Goal: Task Accomplishment & Management: Manage account settings

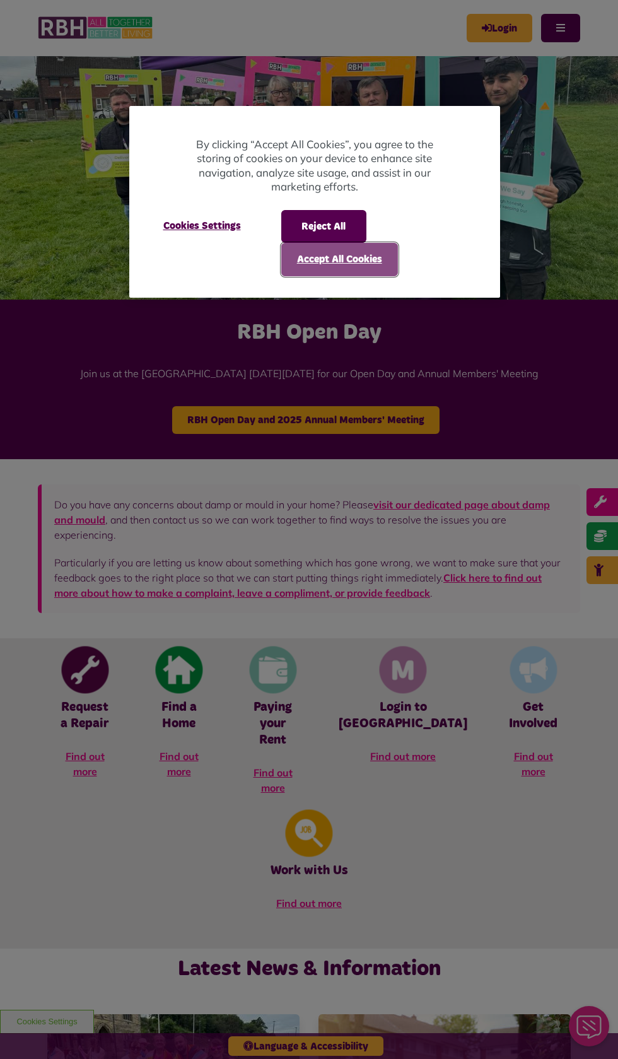
click at [346, 255] on button "Accept All Cookies" at bounding box center [339, 259] width 117 height 33
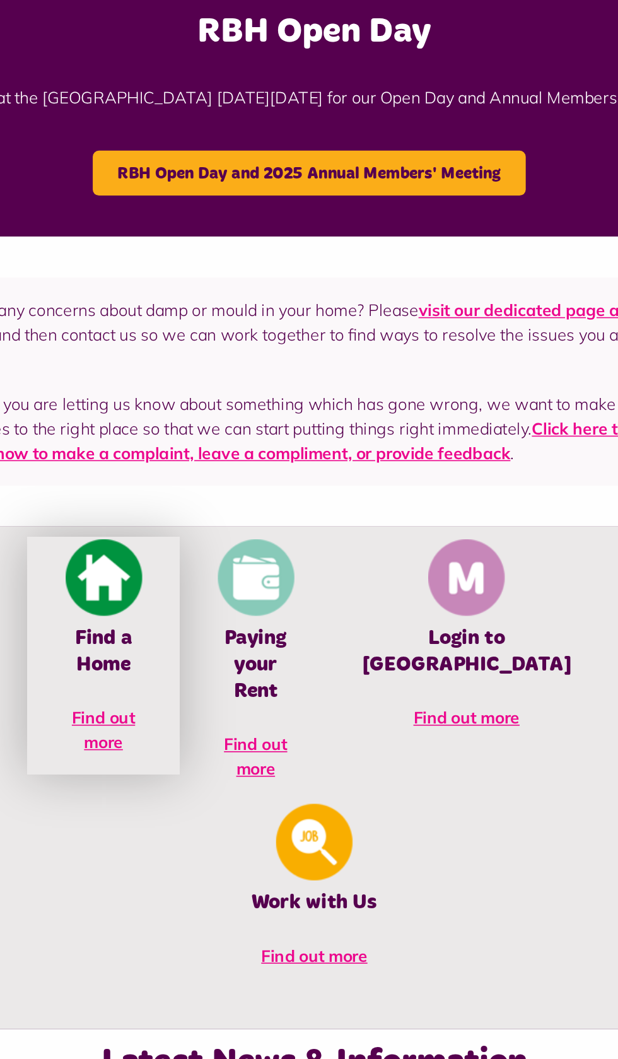
click at [163, 679] on img at bounding box center [178, 669] width 47 height 47
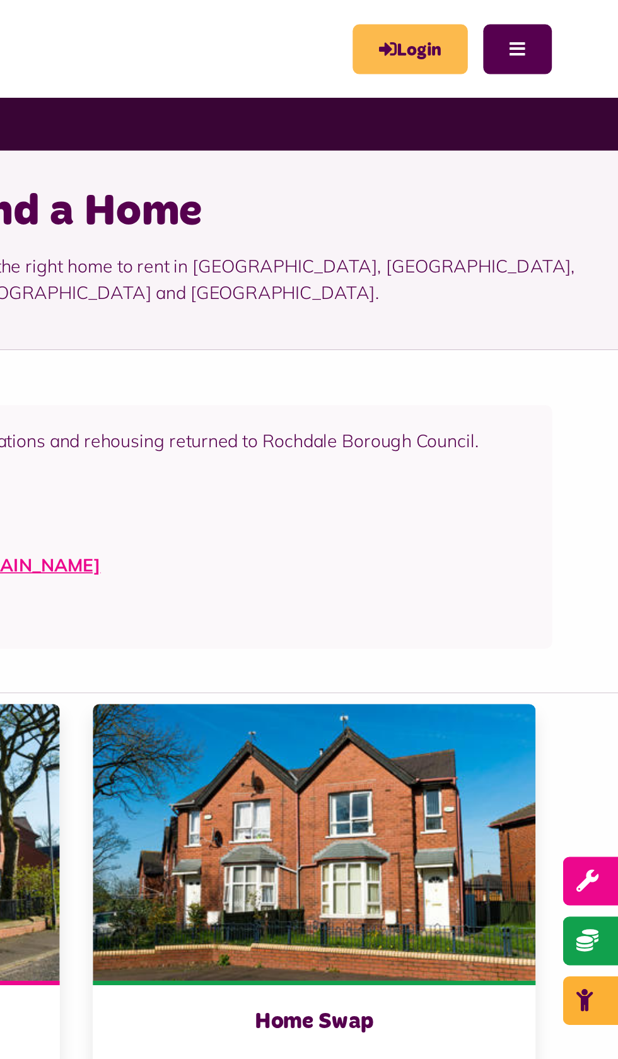
click at [500, 33] on link "Login" at bounding box center [500, 28] width 66 height 28
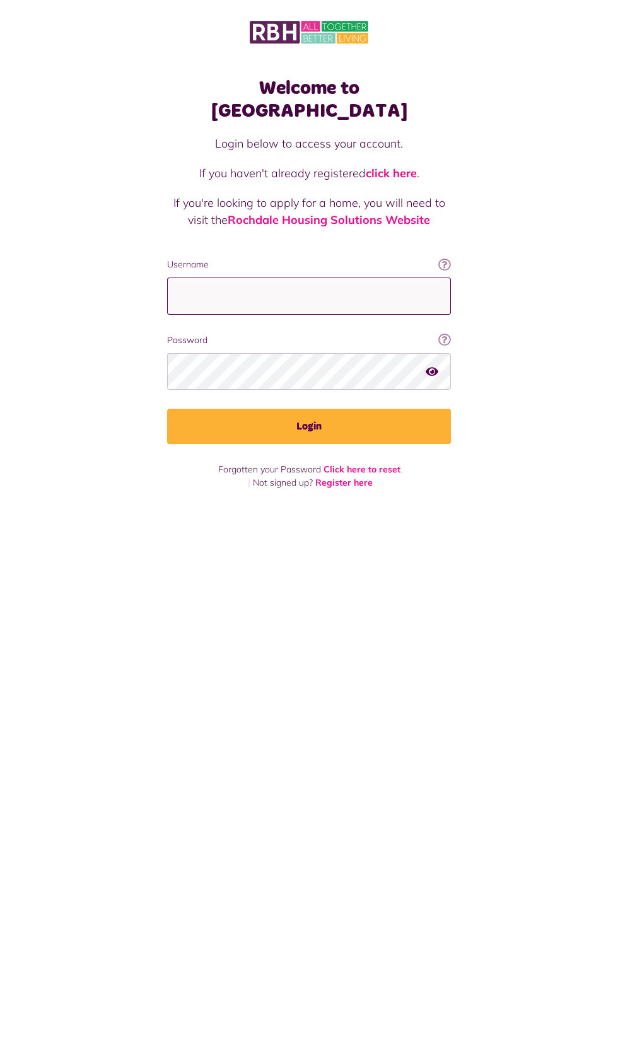
click at [294, 277] on input "Username" at bounding box center [309, 295] width 284 height 37
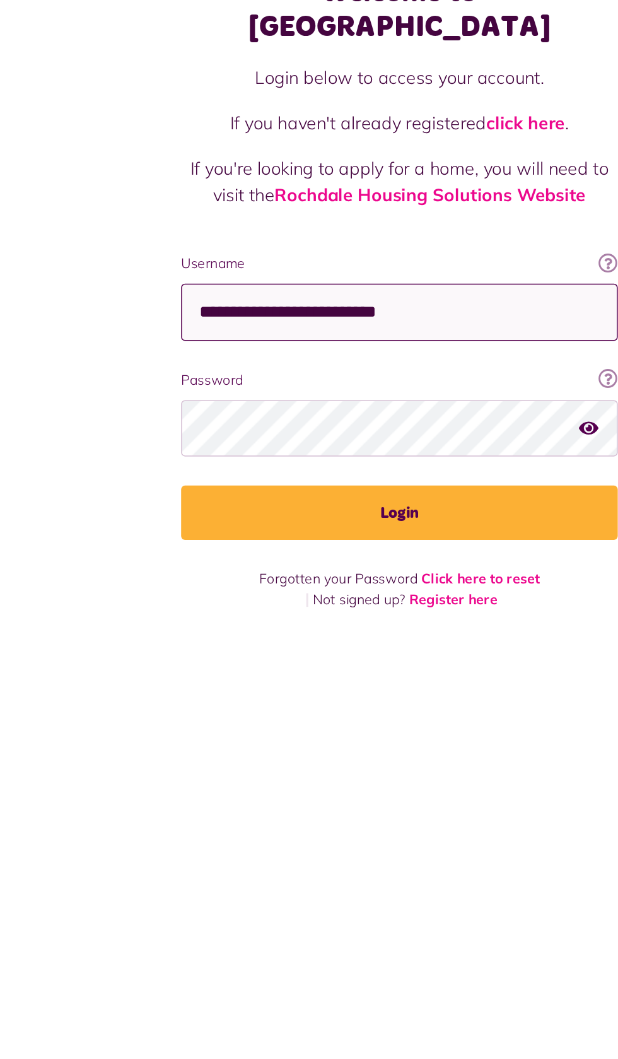
type input "**********"
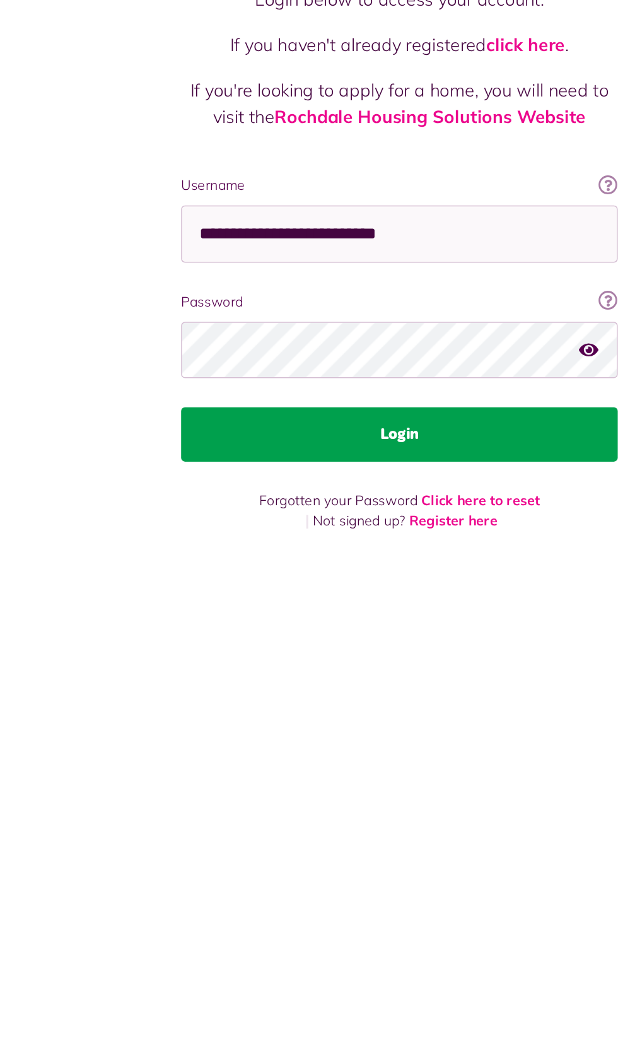
click at [365, 409] on button "Login" at bounding box center [309, 426] width 284 height 35
